Goal: Information Seeking & Learning: Learn about a topic

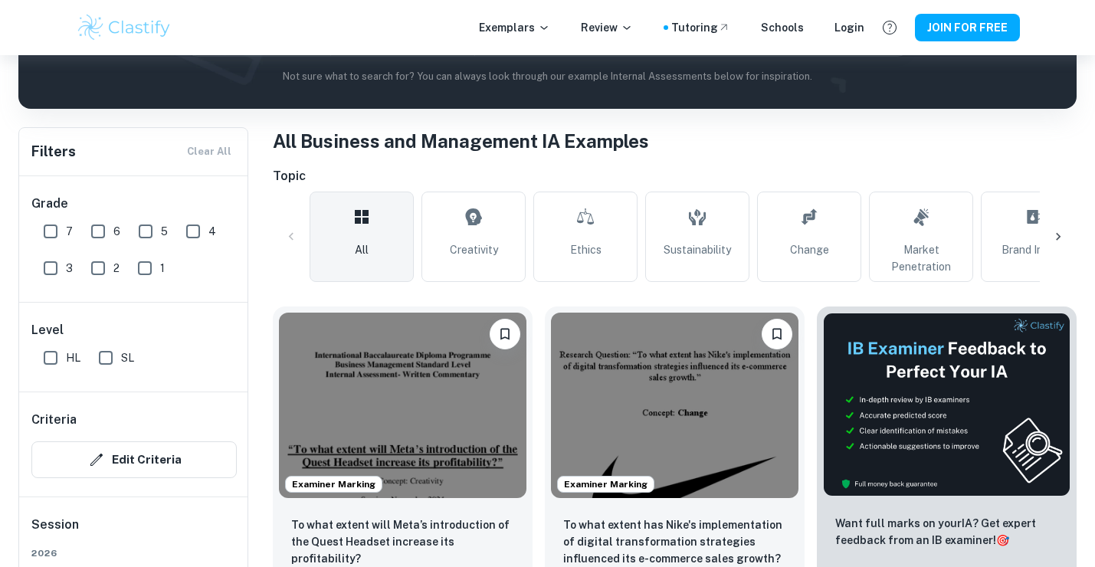
scroll to position [378, 0]
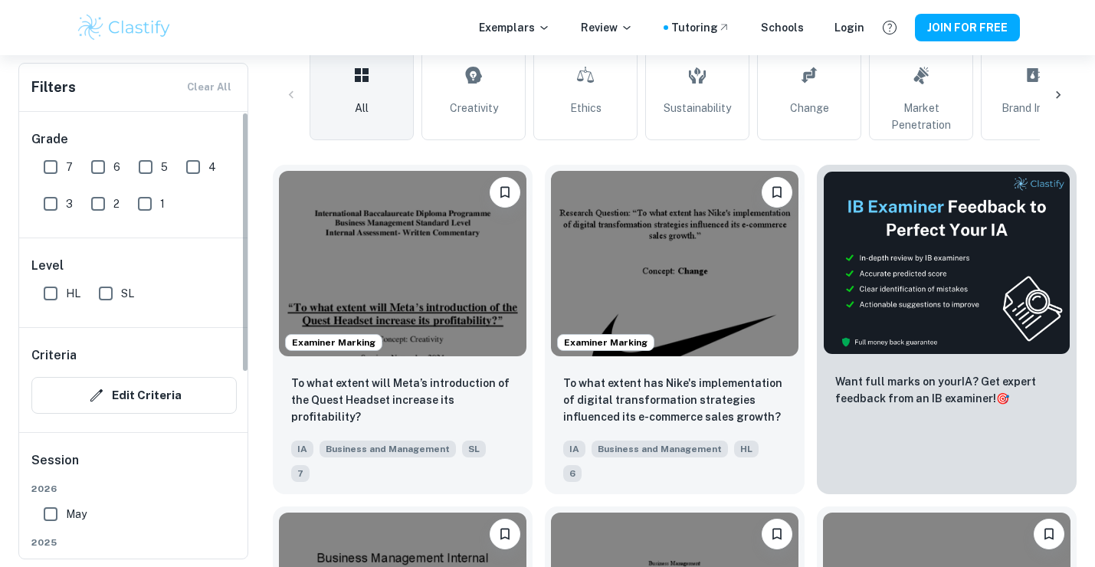
click at [106, 292] on input "SL" at bounding box center [105, 293] width 31 height 31
checkbox input "true"
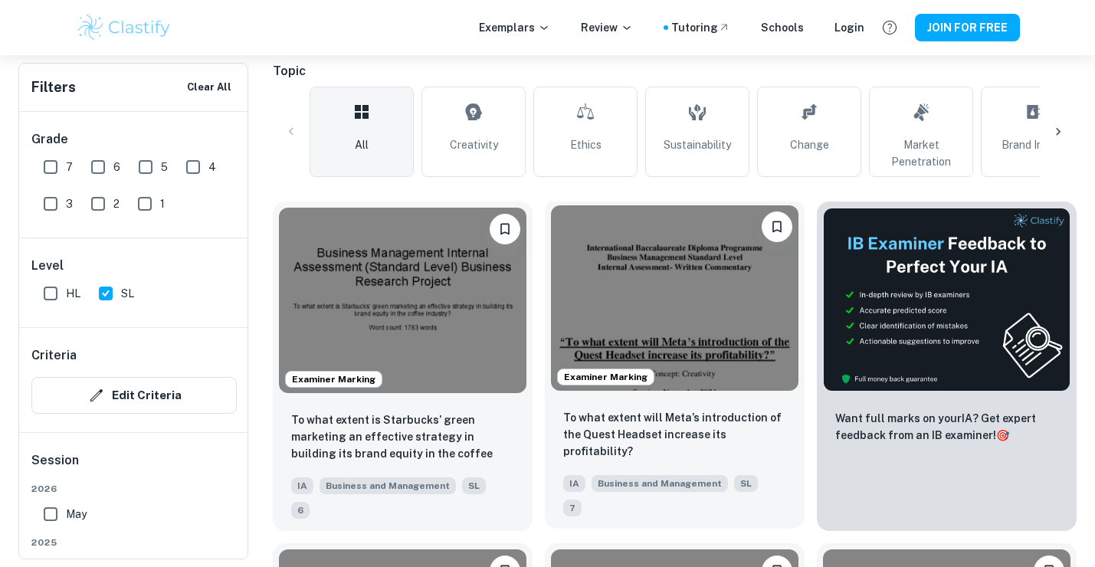
scroll to position [445, 0]
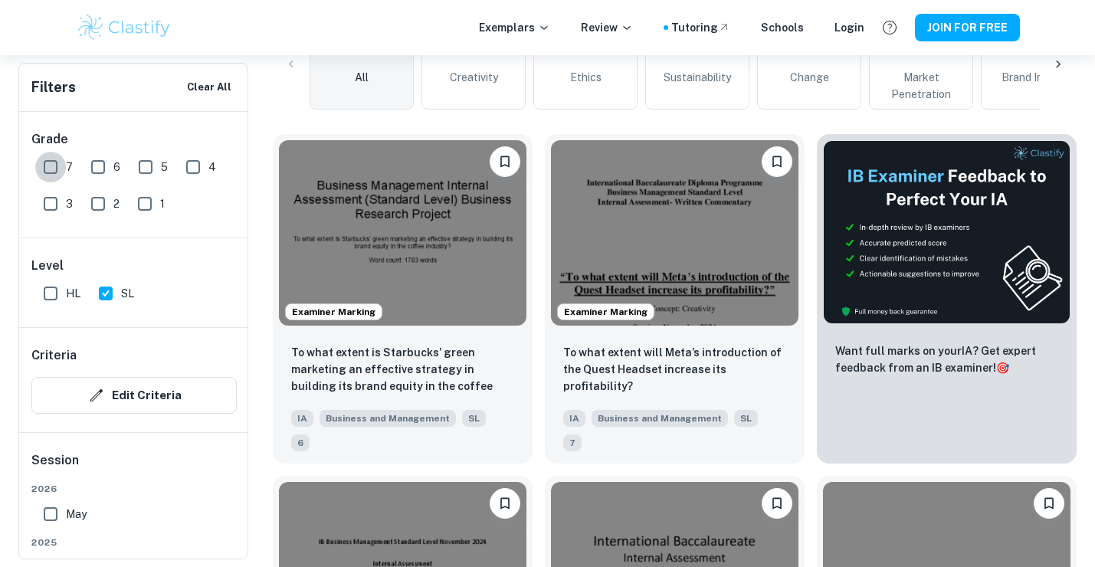
click at [57, 167] on input "7" at bounding box center [50, 167] width 31 height 31
checkbox input "true"
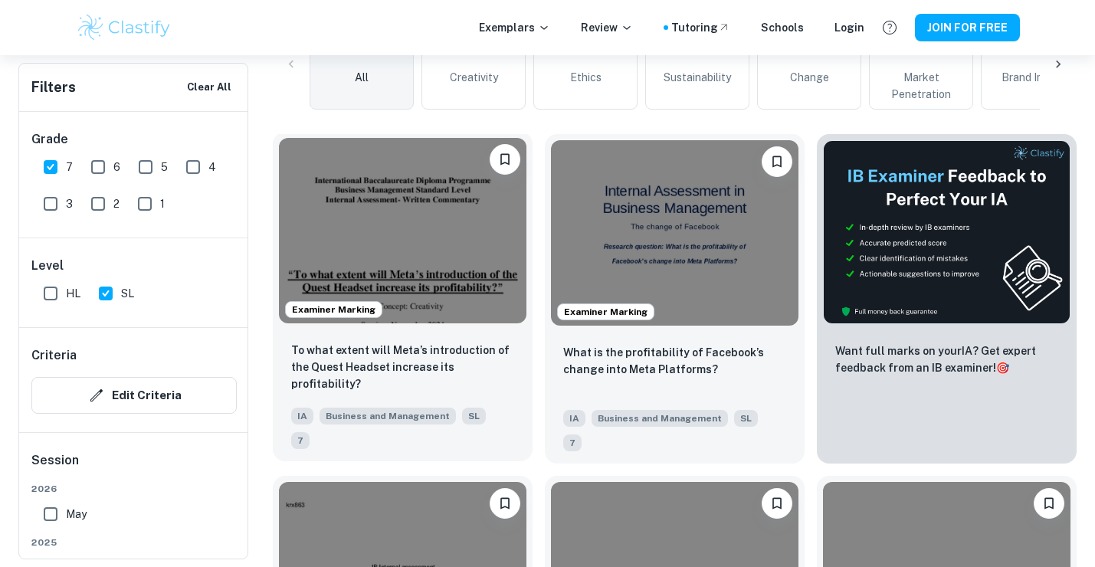
click at [414, 254] on img at bounding box center [402, 230] width 247 height 185
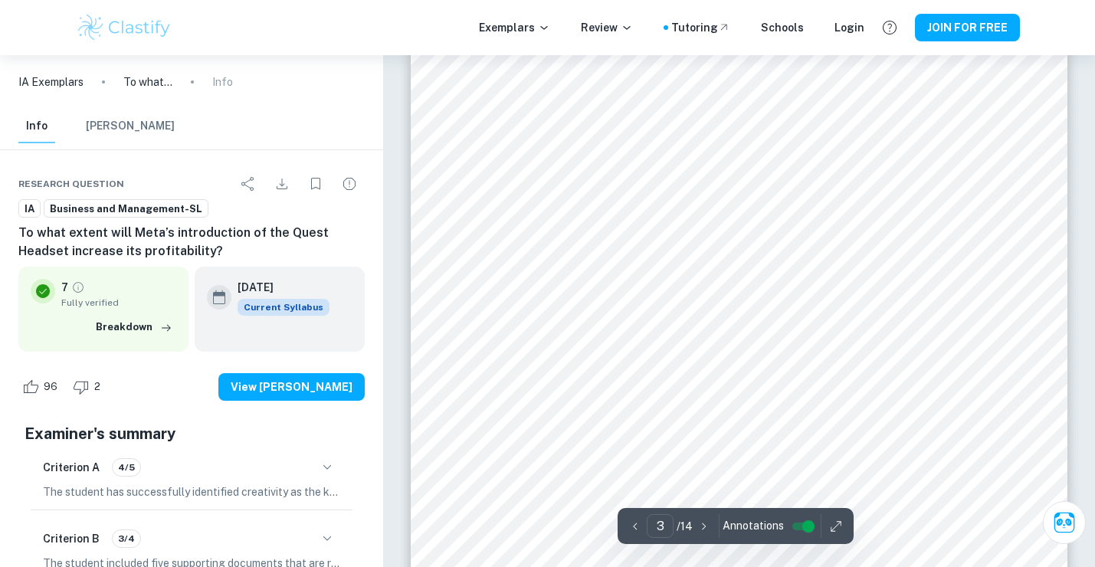
scroll to position [2439, 0]
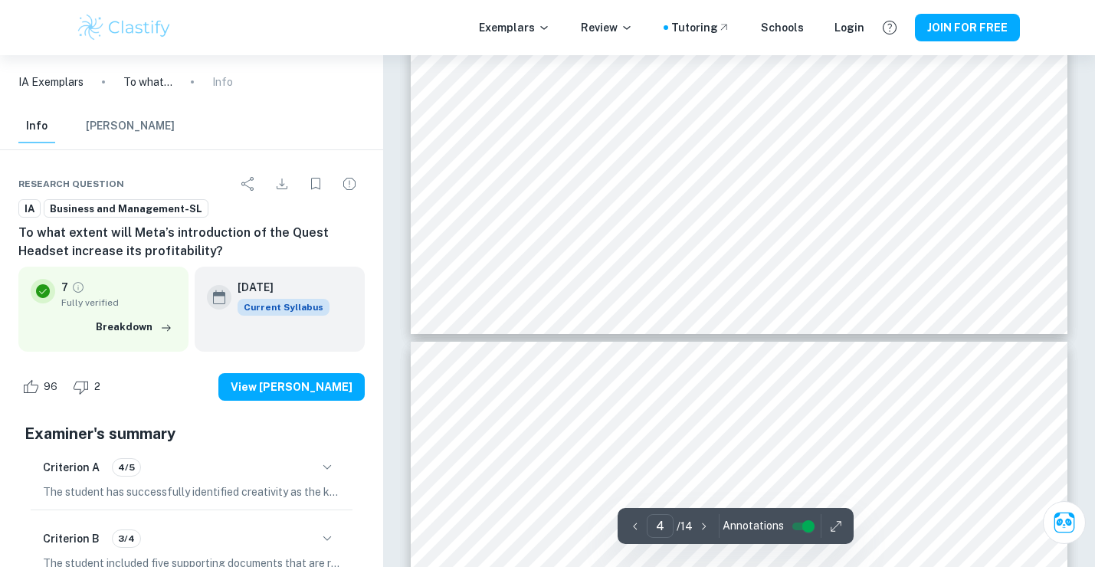
type input "3"
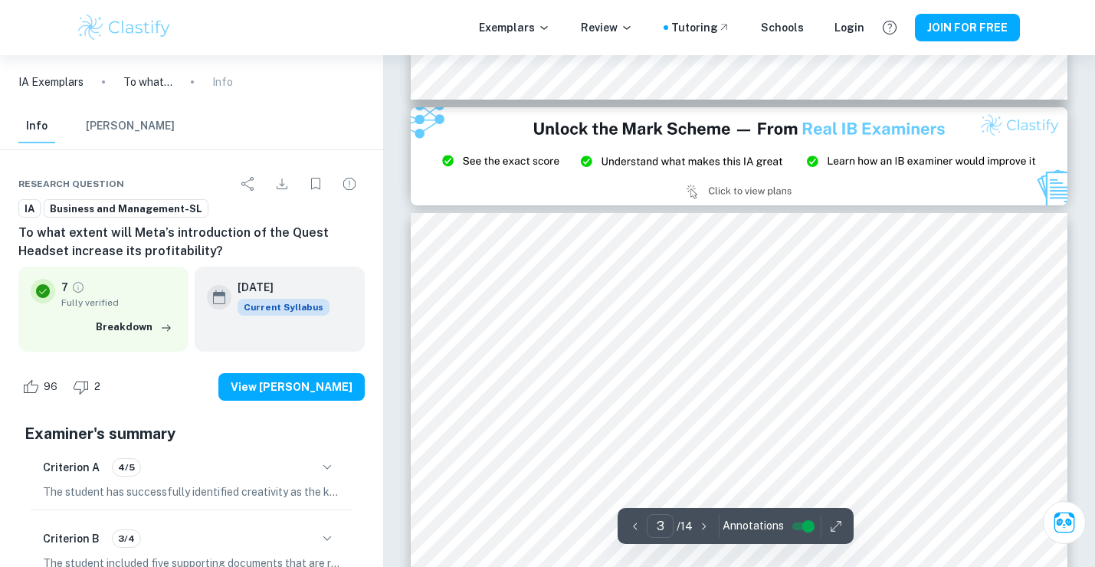
scroll to position [2002, 0]
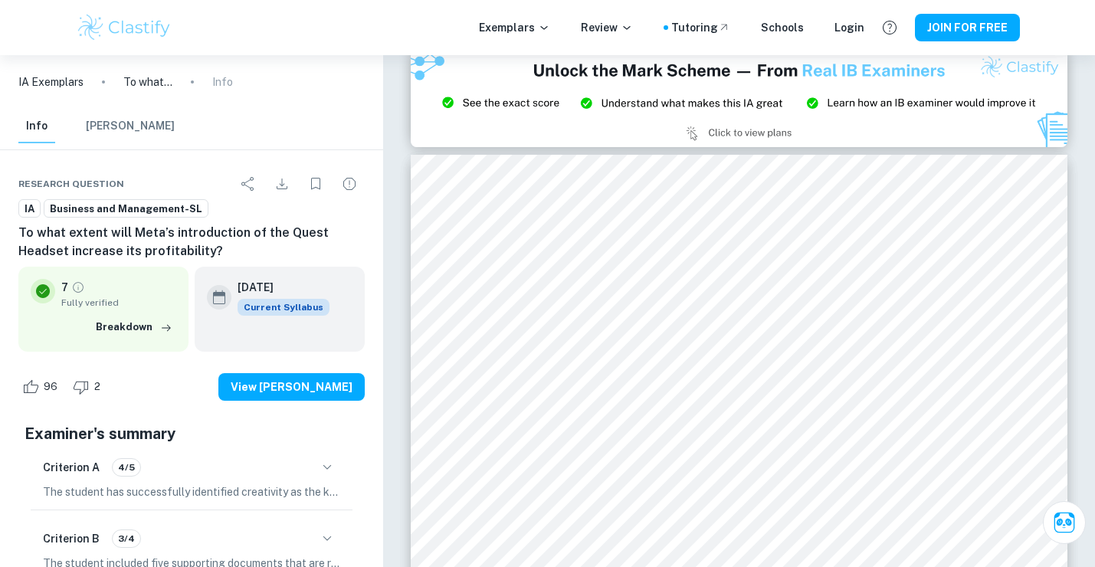
click at [244, 2] on div "Exemplars Review Tutoring Schools Login JOIN FOR FREE" at bounding box center [547, 27] width 1095 height 55
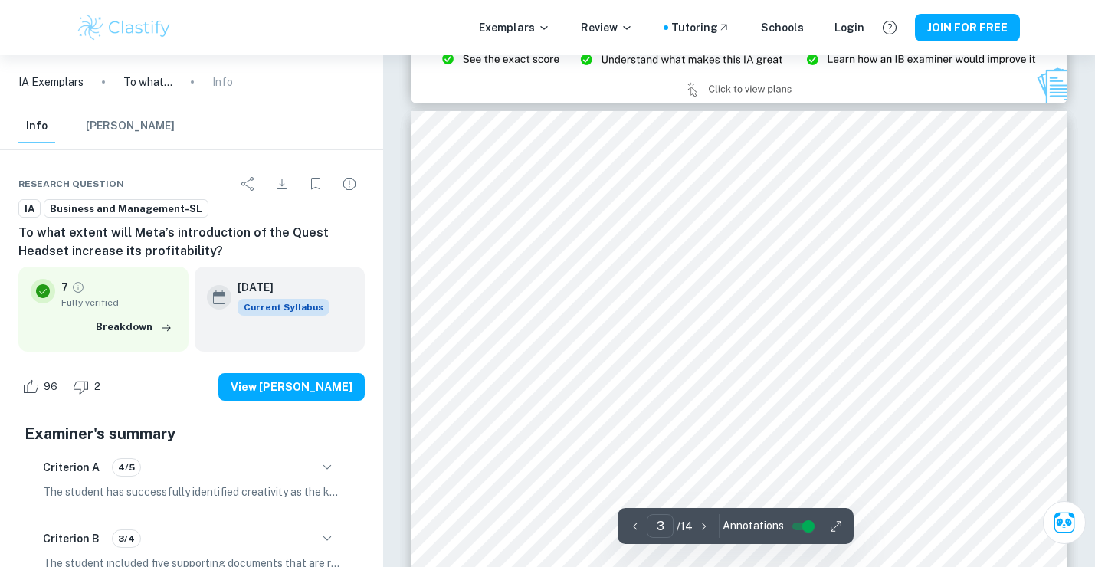
scroll to position [2052, 0]
